Goal: Transaction & Acquisition: Book appointment/travel/reservation

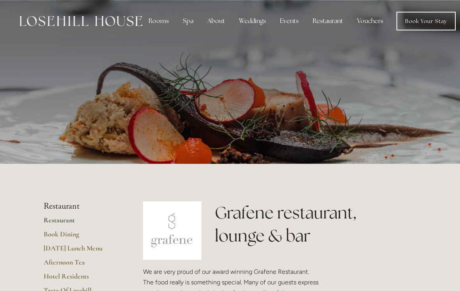
scroll to position [-38, 0]
click at [189, 28] on div "Spa" at bounding box center [188, 21] width 23 height 16
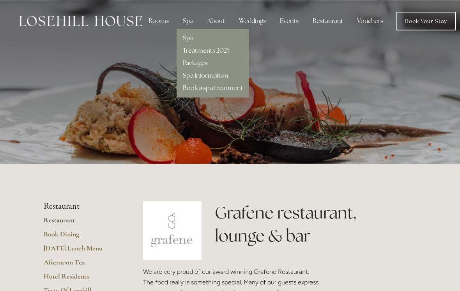
click at [197, 36] on div "Spa" at bounding box center [213, 35] width 60 height 12
click at [188, 41] on link "Spa" at bounding box center [188, 38] width 11 height 8
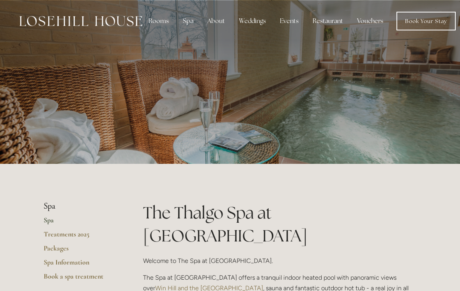
click at [329, 23] on div "Restaurant" at bounding box center [327, 21] width 43 height 16
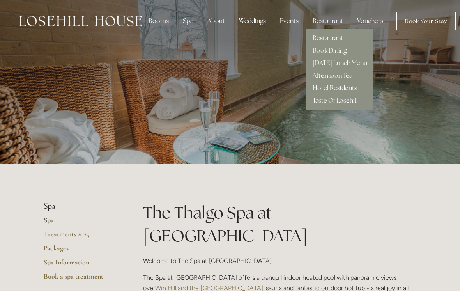
click at [340, 37] on link "Restaurant" at bounding box center [328, 38] width 30 height 8
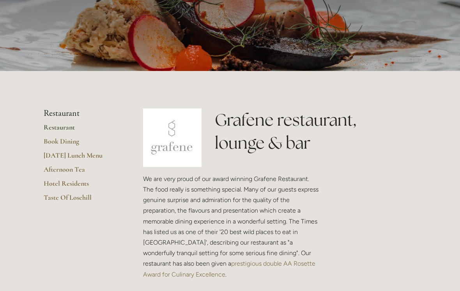
scroll to position [93, 0]
click at [76, 142] on link "Book Dining" at bounding box center [81, 144] width 74 height 14
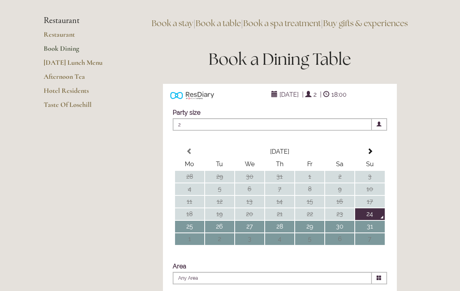
scroll to position [68, 0]
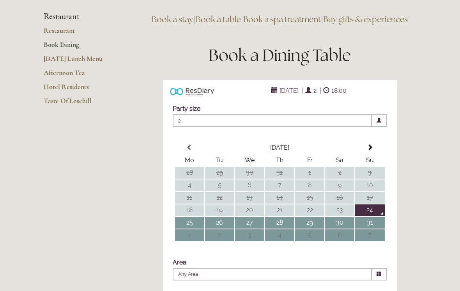
click at [295, 96] on span "24 August 2025" at bounding box center [289, 90] width 23 height 11
click at [257, 95] on div "24 August 2025 | 2 | 18:00" at bounding box center [309, 90] width 164 height 9
click at [376, 154] on th at bounding box center [369, 148] width 29 height 12
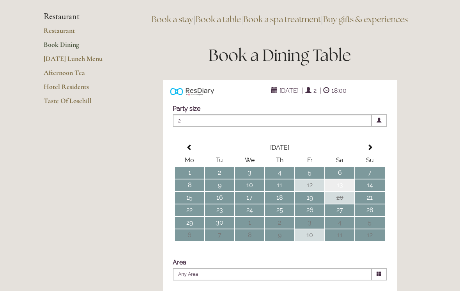
click at [350, 191] on td "13" at bounding box center [339, 185] width 29 height 12
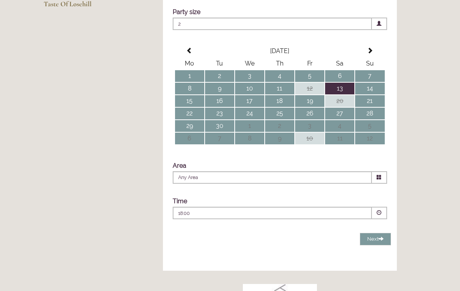
scroll to position [165, 0]
click at [382, 219] on span at bounding box center [379, 212] width 15 height 12
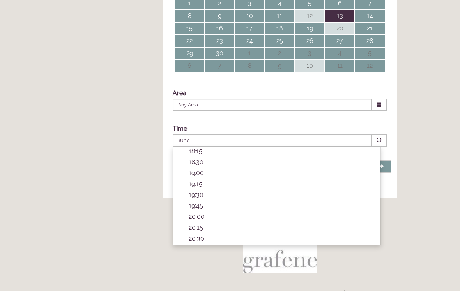
scroll to position [238, 0]
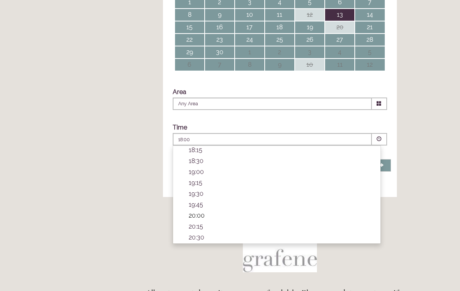
click at [211, 219] on p "20:00" at bounding box center [281, 215] width 184 height 7
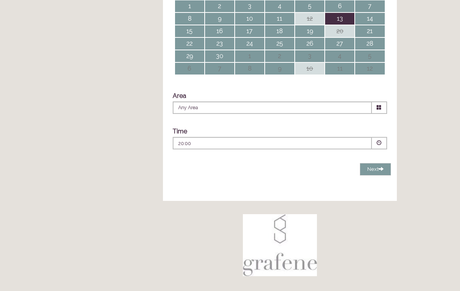
scroll to position [203, 0]
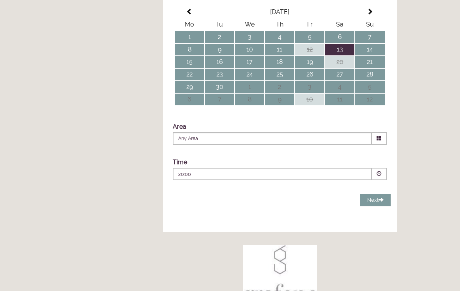
click at [380, 141] on icon at bounding box center [379, 138] width 5 height 5
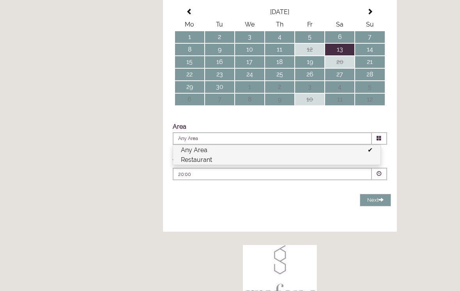
click at [243, 165] on li "Restaurant" at bounding box center [276, 160] width 207 height 10
type input "Restaurant"
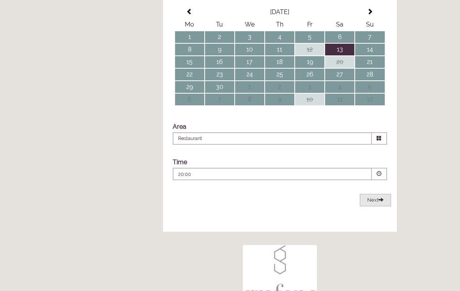
click at [380, 207] on button "Next Loading..." at bounding box center [375, 200] width 31 height 13
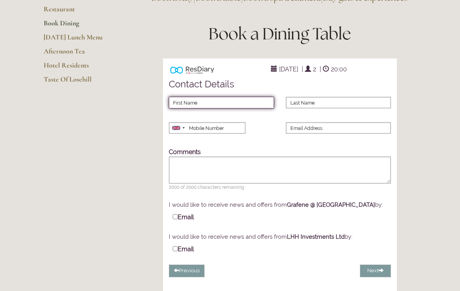
click at [241, 108] on input "First Name" at bounding box center [221, 103] width 105 height 12
type input "Luke"
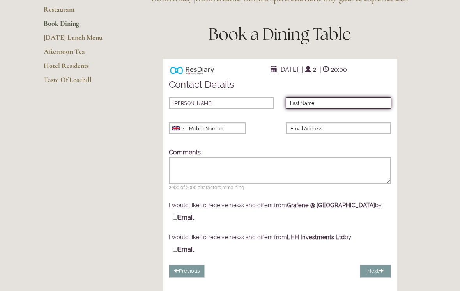
click at [362, 109] on input "Last Name" at bounding box center [338, 103] width 105 height 12
type input "Slater"
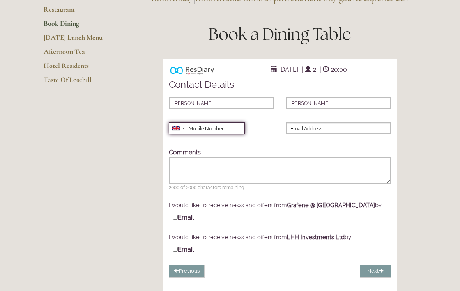
click at [229, 134] on input "Mobile Number" at bounding box center [207, 128] width 76 height 12
type input "07872186227"
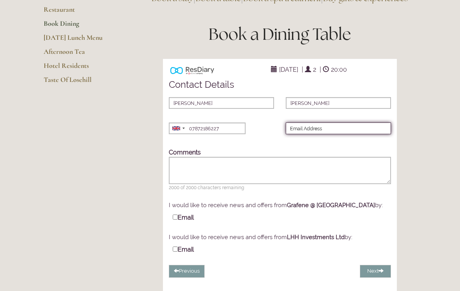
click at [345, 134] on input "Email Address" at bounding box center [338, 128] width 105 height 12
type input "lslater708@googlemail.com"
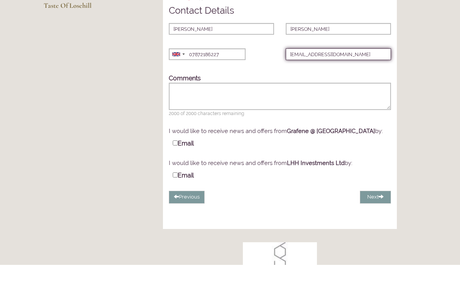
scroll to position [142, 0]
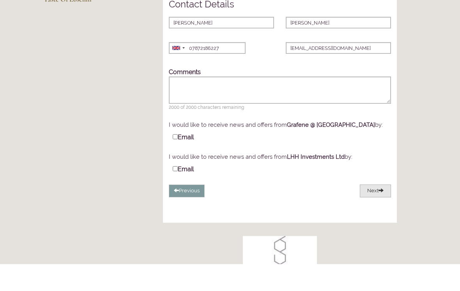
click at [380, 214] on span at bounding box center [381, 216] width 5 height 5
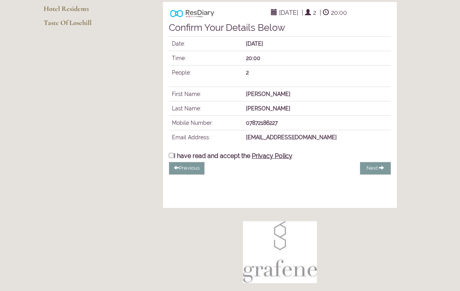
scroll to position [146, 0]
click at [172, 157] on input "I have read and accept the Privacy Policy" at bounding box center [171, 154] width 5 height 5
checkbox input "true"
click at [368, 170] on span "Complete Booking" at bounding box center [357, 168] width 45 height 6
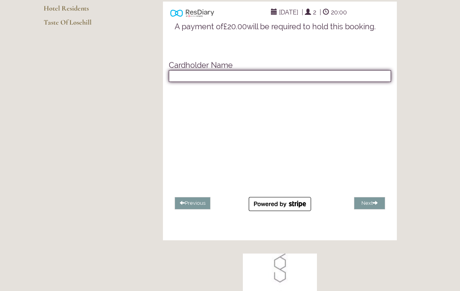
click at [232, 82] on input "text" at bounding box center [280, 76] width 222 height 12
click at [224, 82] on input "text" at bounding box center [280, 77] width 222 height 12
type input "Mr L A Slater"
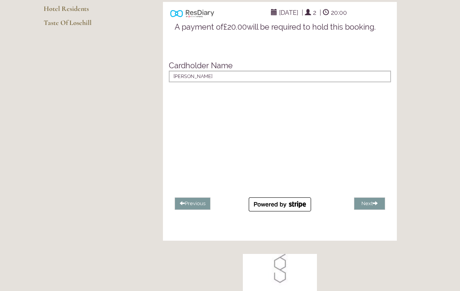
click at [425, 271] on main "Restaurant Restaurant Book Dining Sunday Lunch Menu Afternoon Tea Hotel Residen…" at bounding box center [230, 169] width 398 height 547
click at [369, 210] on button "Next" at bounding box center [369, 203] width 31 height 13
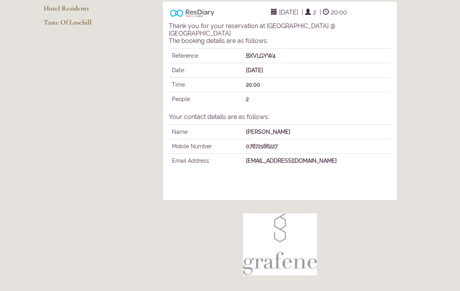
click at [90, 169] on main "Restaurant Restaurant Book Dining Sunday Lunch Menu Afternoon Tea Hotel Residen…" at bounding box center [230, 149] width 398 height 507
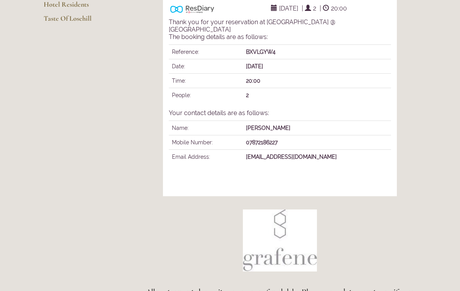
scroll to position [0, 0]
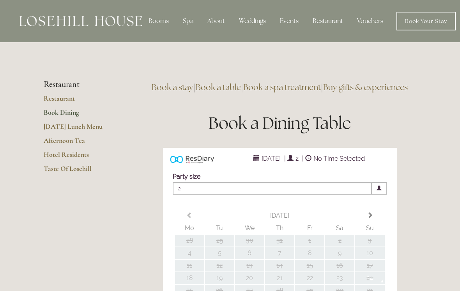
type input "Any Area"
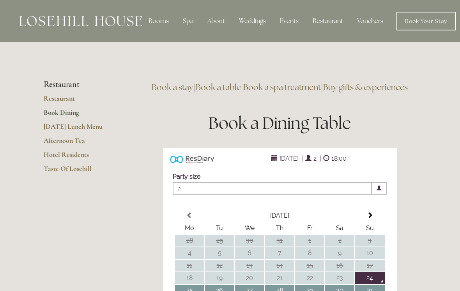
click at [327, 23] on div "Restaurant" at bounding box center [327, 21] width 43 height 16
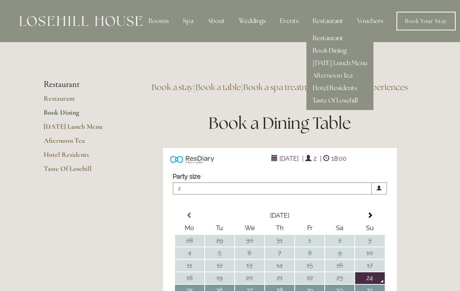
click at [325, 53] on link "Book Dining" at bounding box center [330, 50] width 34 height 8
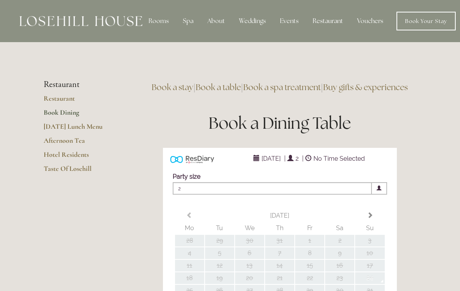
type input "Any Area"
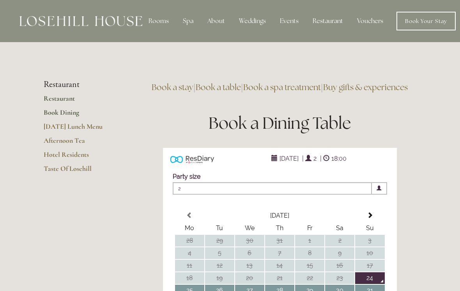
click at [46, 100] on link "Restaurant" at bounding box center [81, 101] width 74 height 14
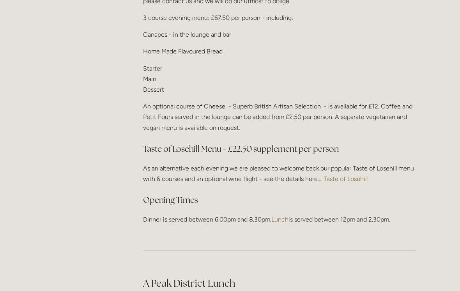
scroll to position [999, 0]
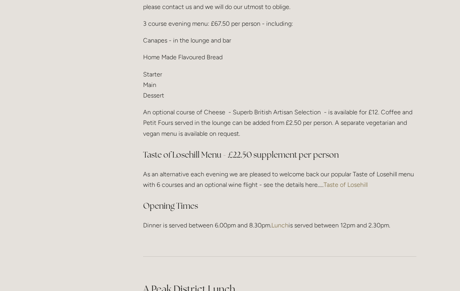
click at [341, 181] on link "Taste of Losehill" at bounding box center [346, 184] width 44 height 7
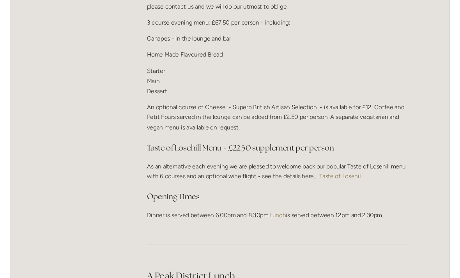
scroll to position [999, 0]
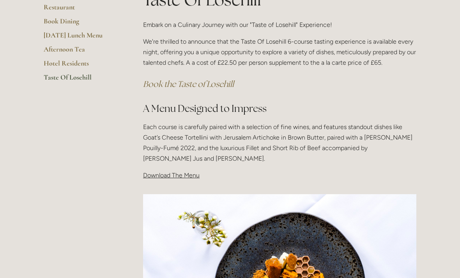
scroll to position [166, 0]
click at [181, 175] on span "Download The Menu" at bounding box center [171, 175] width 57 height 7
click at [195, 183] on div "Taste Of Losehill Embark on a Culinary Journey with our "Taste of Losehill" Exp…" at bounding box center [279, 87] width 287 height 199
click at [185, 175] on span "Download The Menu" at bounding box center [171, 175] width 57 height 7
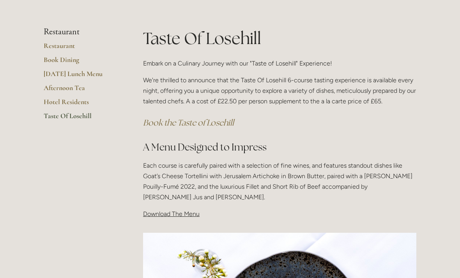
scroll to position [133, 0]
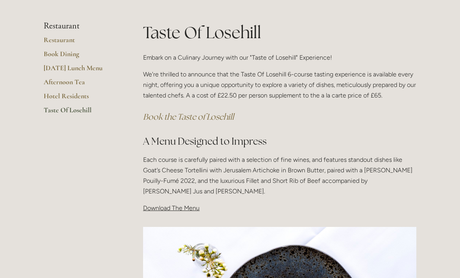
click at [175, 205] on span "Download The Menu" at bounding box center [171, 207] width 57 height 7
click at [67, 146] on main "Restaurant Restaurant Book Dining Sunday Lunch Menu Afternoon Tea Hotel Residen…" at bounding box center [230, 264] width 398 height 561
click at [65, 39] on link "Restaurant" at bounding box center [81, 42] width 74 height 14
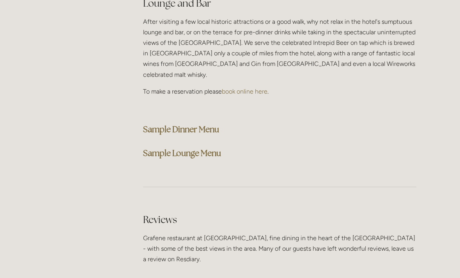
scroll to position [1996, 0]
click at [189, 124] on strong "Sample Dinner Menu" at bounding box center [181, 129] width 76 height 11
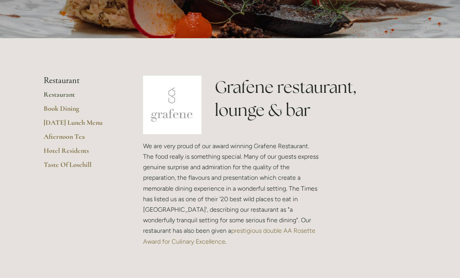
scroll to position [0, 0]
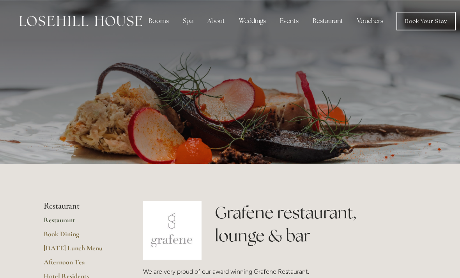
click at [155, 19] on div "Rooms" at bounding box center [158, 21] width 33 height 16
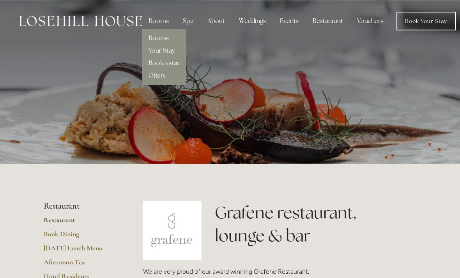
click at [324, 57] on div at bounding box center [230, 82] width 373 height 164
click at [207, 18] on div "About" at bounding box center [216, 21] width 30 height 16
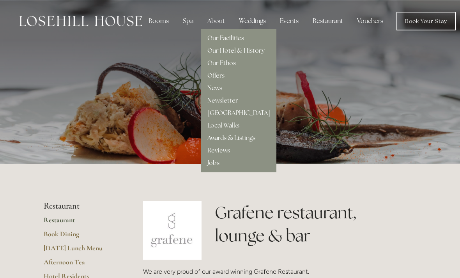
click at [214, 40] on link "Our Facilities" at bounding box center [225, 38] width 37 height 8
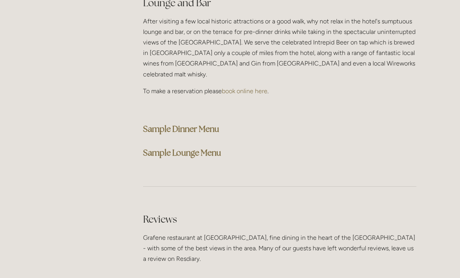
scroll to position [1997, 0]
click at [190, 124] on strong "Sample Dinner Menu" at bounding box center [181, 129] width 76 height 11
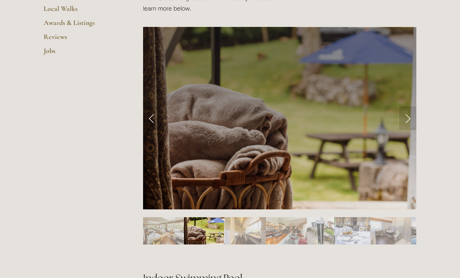
scroll to position [317, 0]
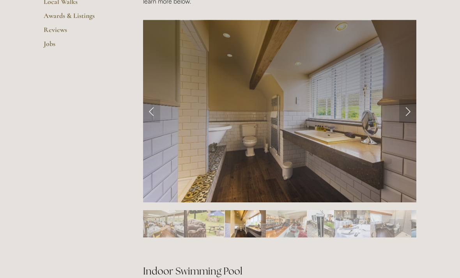
click at [407, 111] on link "Next Slide" at bounding box center [407, 110] width 17 height 23
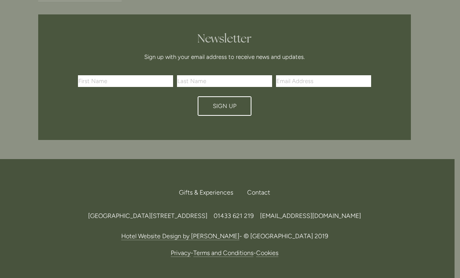
scroll to position [2013, 5]
